Goal: Ask a question

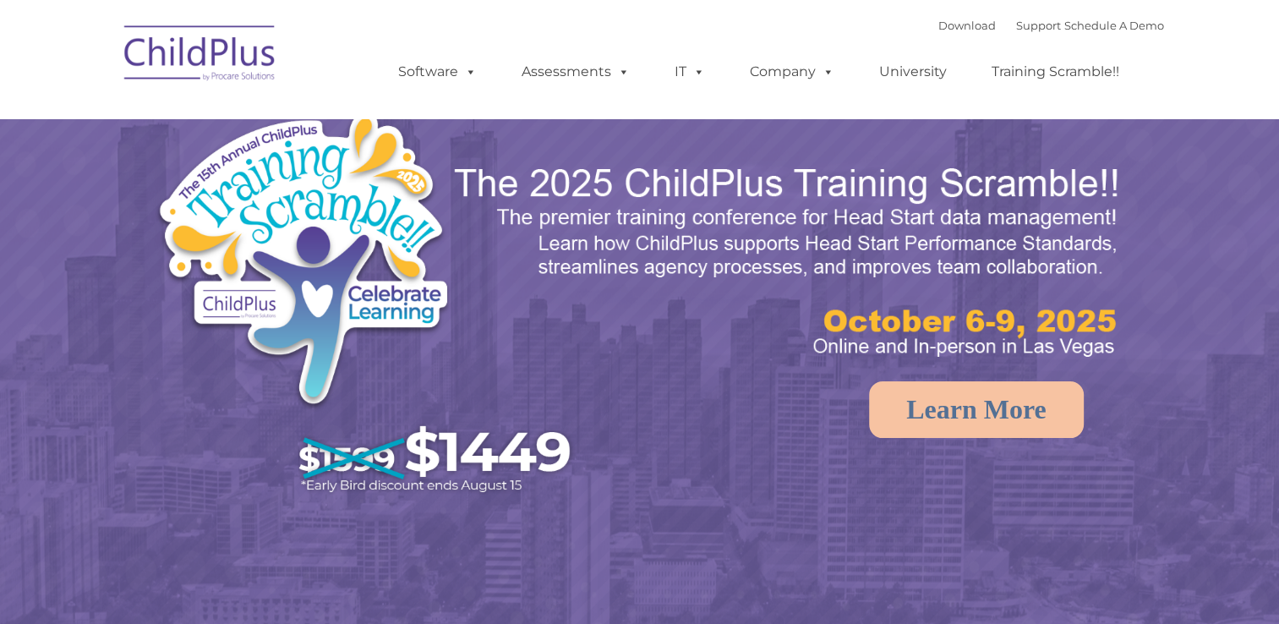
select select "MEDIUM"
